Goal: Information Seeking & Learning: Learn about a topic

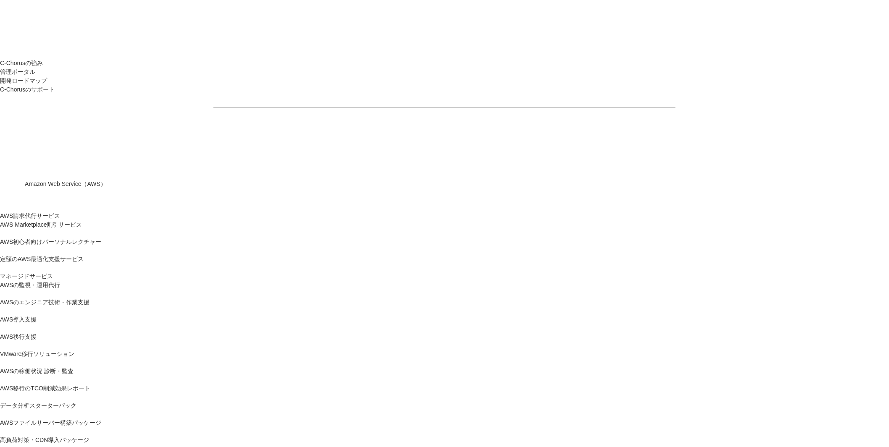
click at [60, 212] on link "AWS請求代行サービス" at bounding box center [30, 216] width 60 height 9
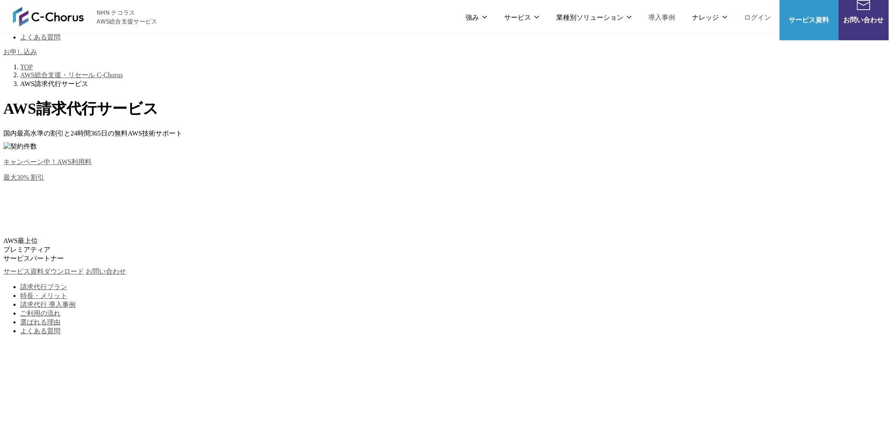
click at [67, 291] on link "請求代行プラン" at bounding box center [43, 287] width 47 height 7
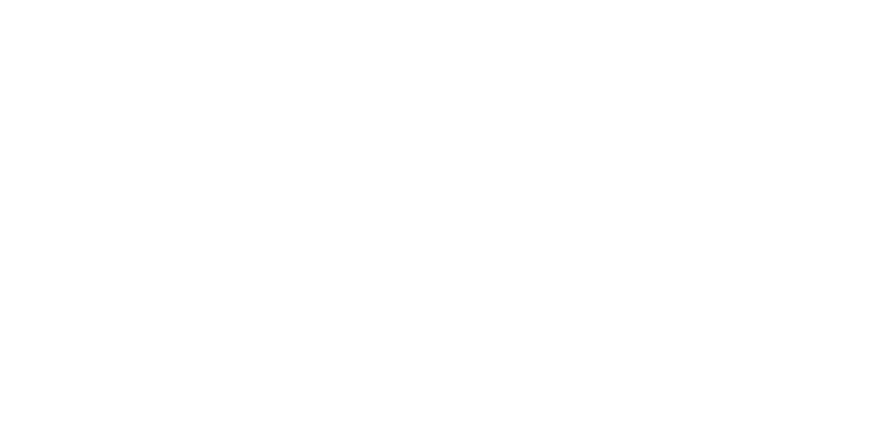
scroll to position [828, 0]
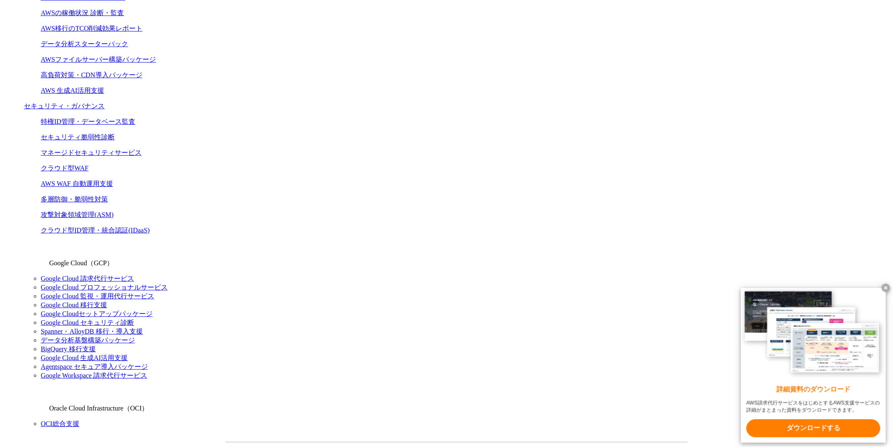
scroll to position [513, 0]
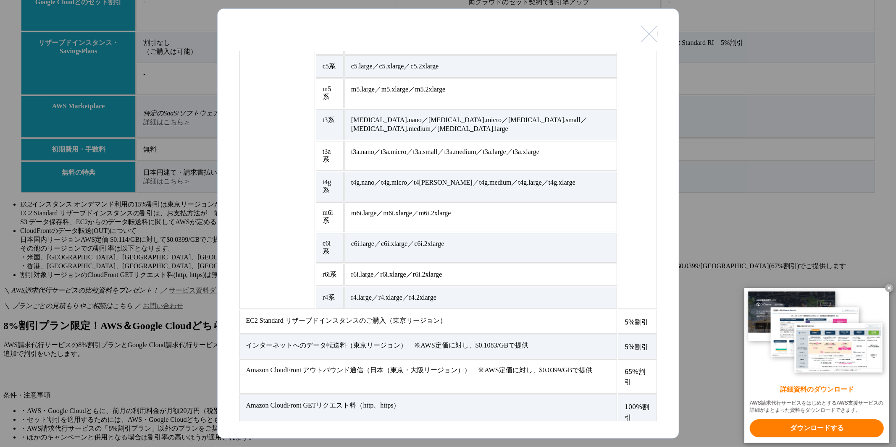
scroll to position [233, 0]
